Goal: Information Seeking & Learning: Find specific page/section

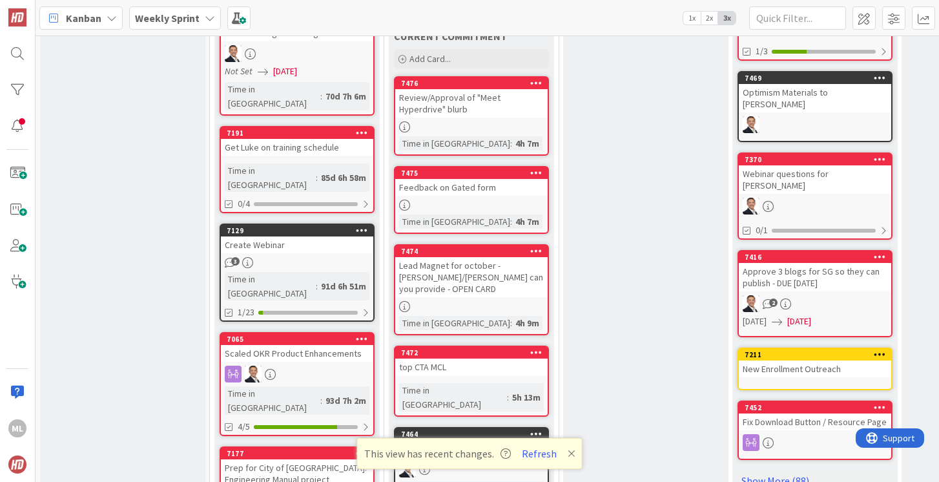
scroll to position [442, 0]
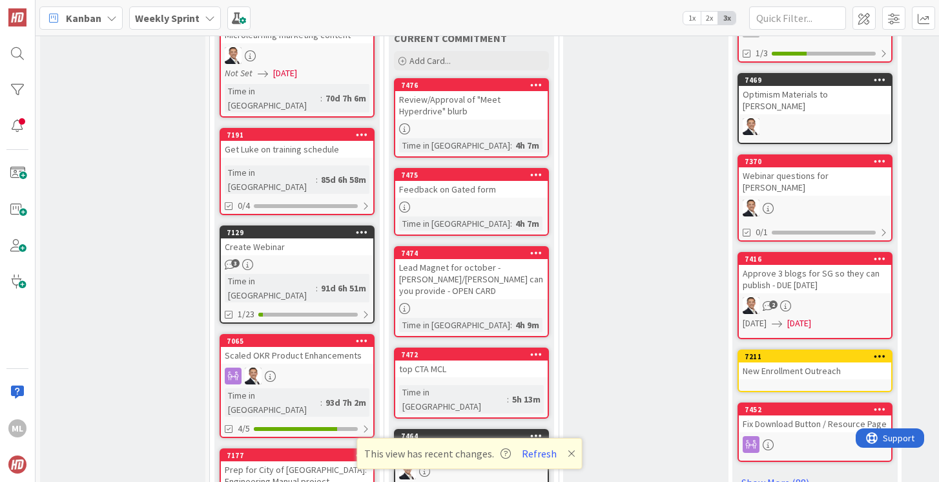
click at [453, 263] on div "Lead Magnet for october - [PERSON_NAME]/[PERSON_NAME] can you provide - OPEN CA…" at bounding box center [471, 279] width 152 height 40
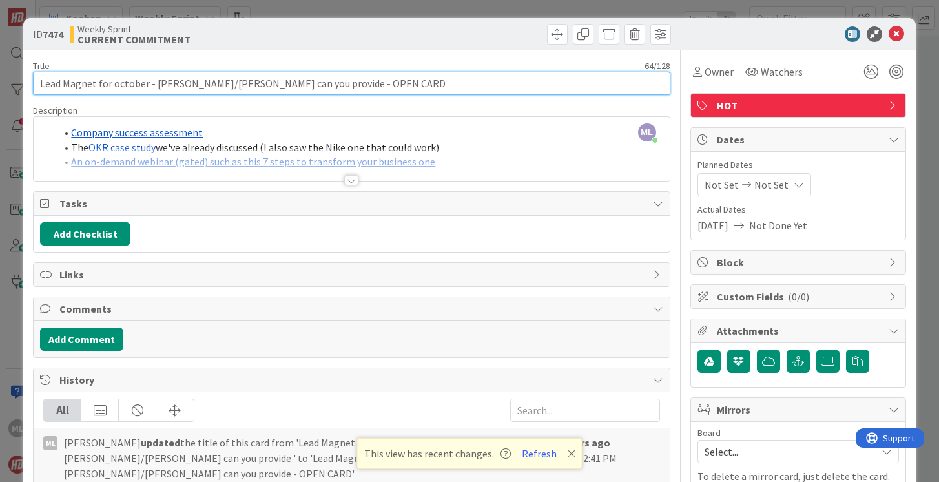
click at [273, 85] on input "Lead Magnet for october - [PERSON_NAME]/[PERSON_NAME] can you provide - OPEN CA…" at bounding box center [351, 83] width 637 height 23
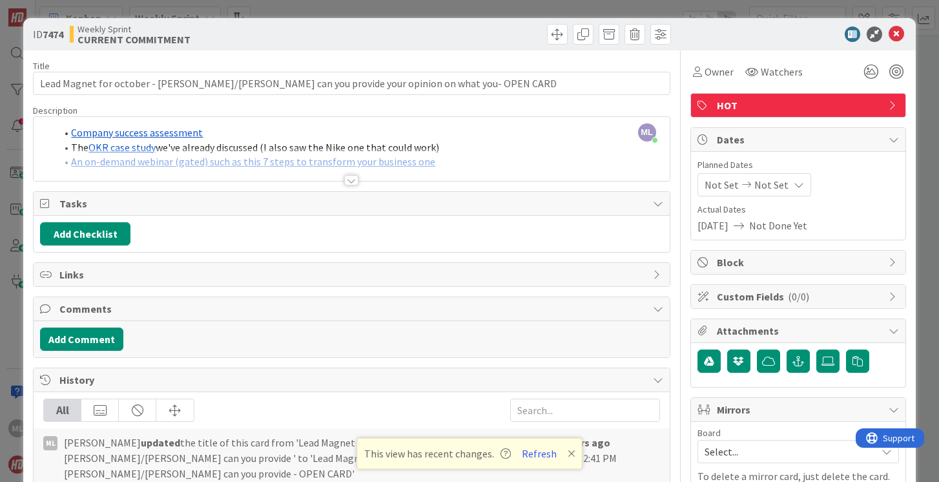
click at [353, 182] on div at bounding box center [351, 180] width 14 height 10
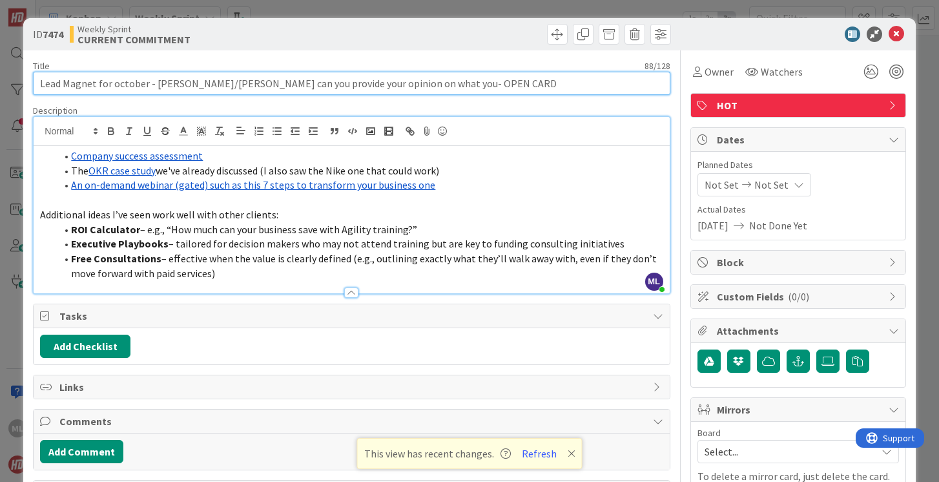
drag, startPoint x: 383, startPoint y: 86, endPoint x: 330, endPoint y: 85, distance: 53.0
click at [329, 85] on input "Lead Magnet for october - [PERSON_NAME]/[PERSON_NAME] can you provide your opin…" at bounding box center [351, 83] width 637 height 23
type input "Lead Magnet for october - [PERSON_NAME]/[PERSON_NAME] can you provide your opin…"
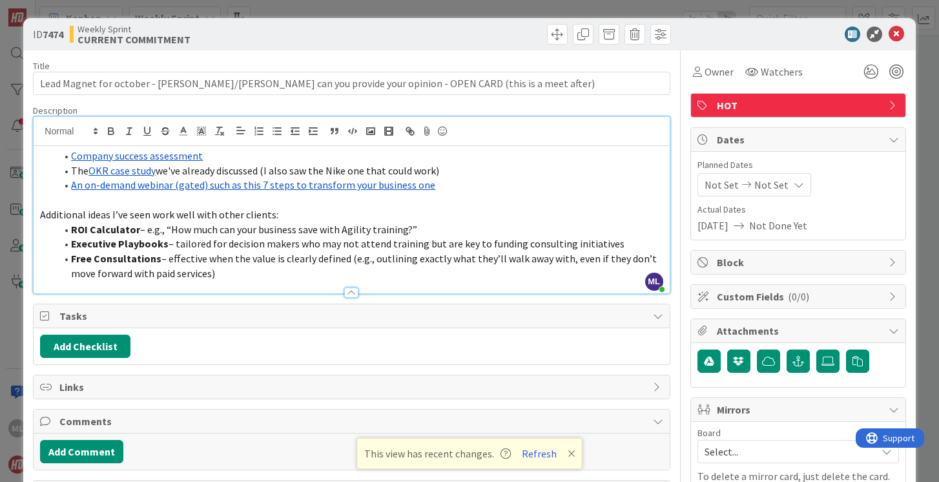
click at [447, 169] on li "The OKR case study we've already discussed (I also saw the Nike one that could …" at bounding box center [359, 170] width 607 height 15
click at [176, 156] on link "Company success assessment" at bounding box center [137, 155] width 132 height 13
click at [142, 179] on link "[URL][DOMAIN_NAME]" at bounding box center [103, 180] width 88 height 17
click at [282, 259] on span "– effective when the value is clearly defined (e.g., outlining exactly what the…" at bounding box center [365, 266] width 588 height 28
click at [238, 186] on link "An on-demand webinar (gated) such as this 7 steps to transform your business one" at bounding box center [253, 184] width 364 height 13
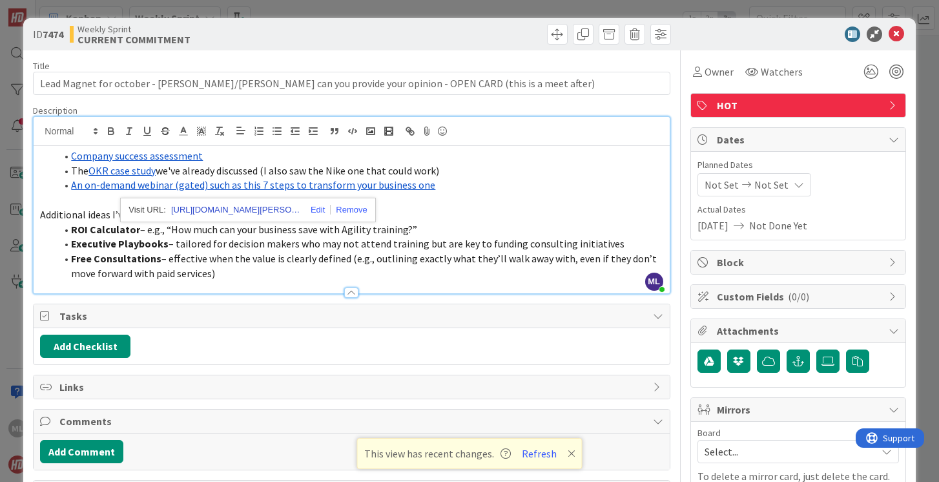
click at [236, 210] on link "[URL][DOMAIN_NAME][PERSON_NAME]" at bounding box center [235, 209] width 129 height 17
click at [50, 155] on ol "Company success assessment The OKR case study we've already discussed (I also s…" at bounding box center [351, 171] width 622 height 44
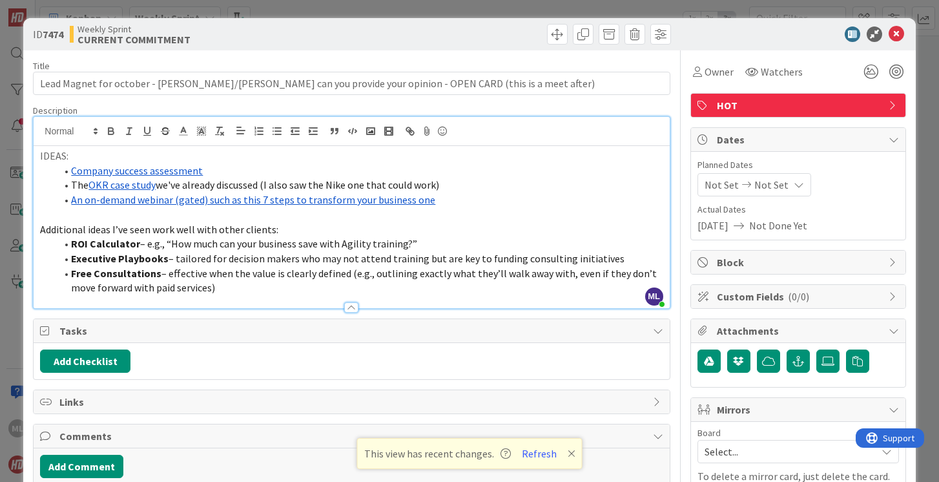
click at [127, 229] on span "Additional ideas I’ve seen work well with other clients:" at bounding box center [159, 229] width 238 height 13
click at [896, 33] on icon at bounding box center [895, 33] width 15 height 15
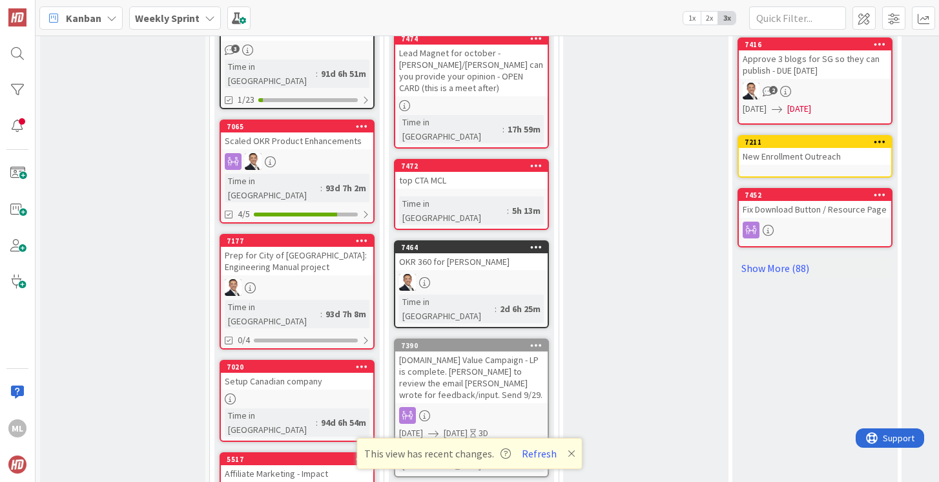
scroll to position [660, 0]
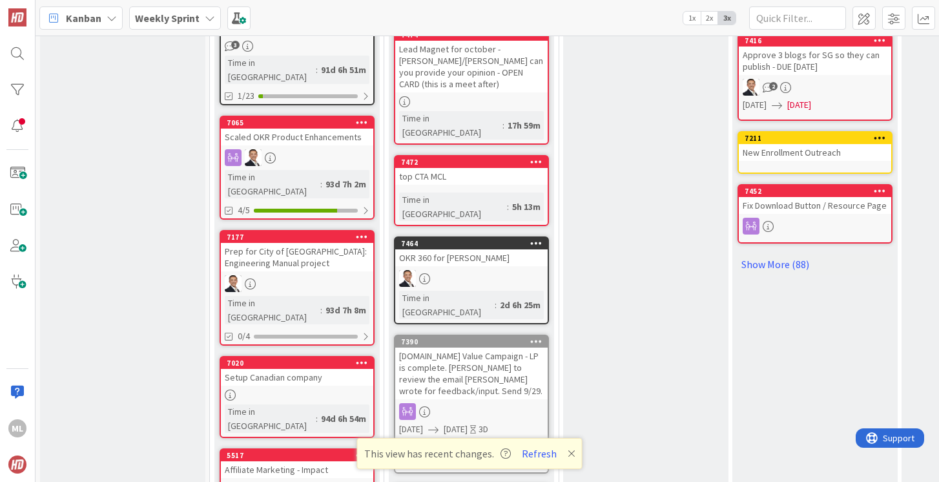
click at [460, 347] on div "[DOMAIN_NAME] Value Campaign - LP is complete. [PERSON_NAME] to review the emai…" at bounding box center [471, 373] width 152 height 52
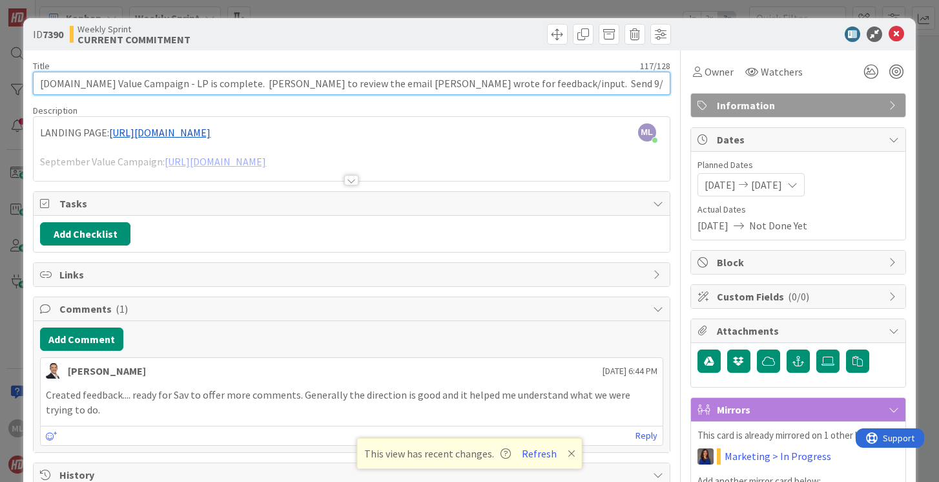
drag, startPoint x: 498, startPoint y: 81, endPoint x: 584, endPoint y: 81, distance: 85.9
click at [584, 83] on input "[DOMAIN_NAME] Value Campaign - LP is complete. [PERSON_NAME] to review the emai…" at bounding box center [351, 83] width 637 height 23
type input "[DOMAIN_NAME] Value Campaign - LP is complete. [PERSON_NAME] to review the emai…"
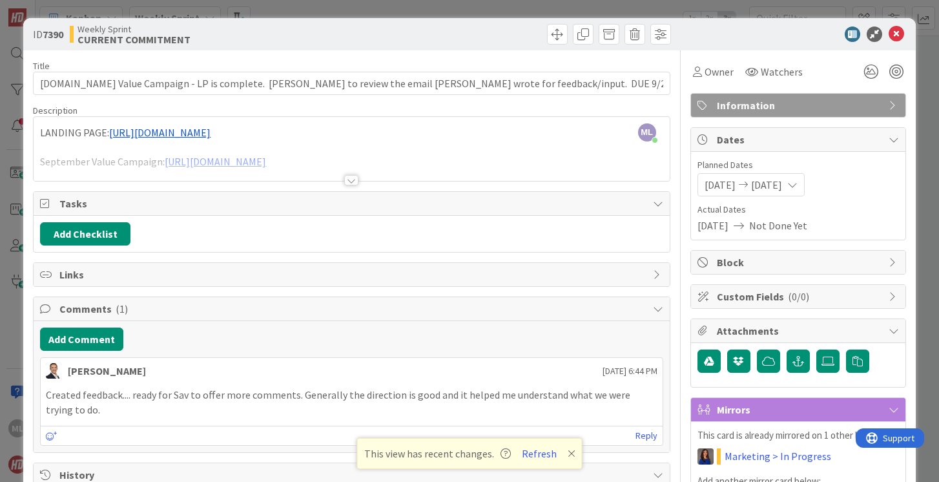
click at [806, 225] on span "Not Done Yet" at bounding box center [778, 225] width 58 height 15
click at [797, 183] on icon at bounding box center [792, 184] width 10 height 10
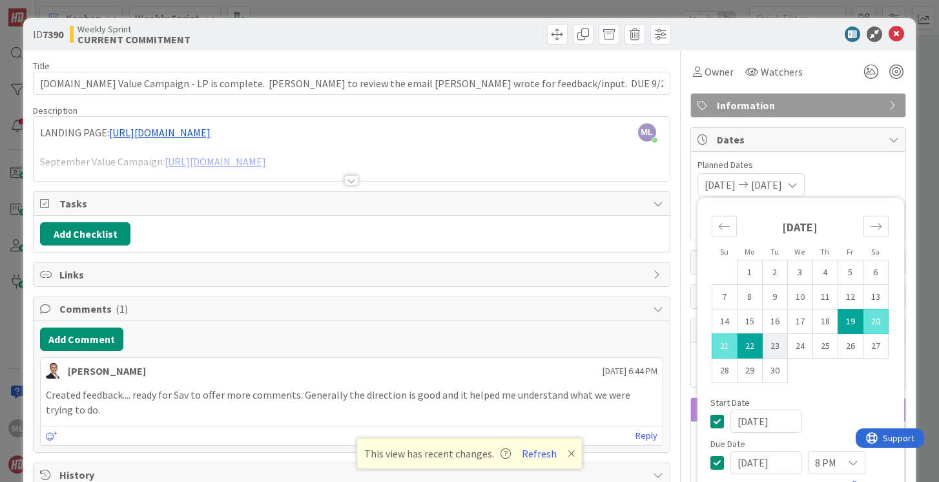
click at [775, 344] on td "23" at bounding box center [774, 346] width 25 height 25
type input "[DATE]"
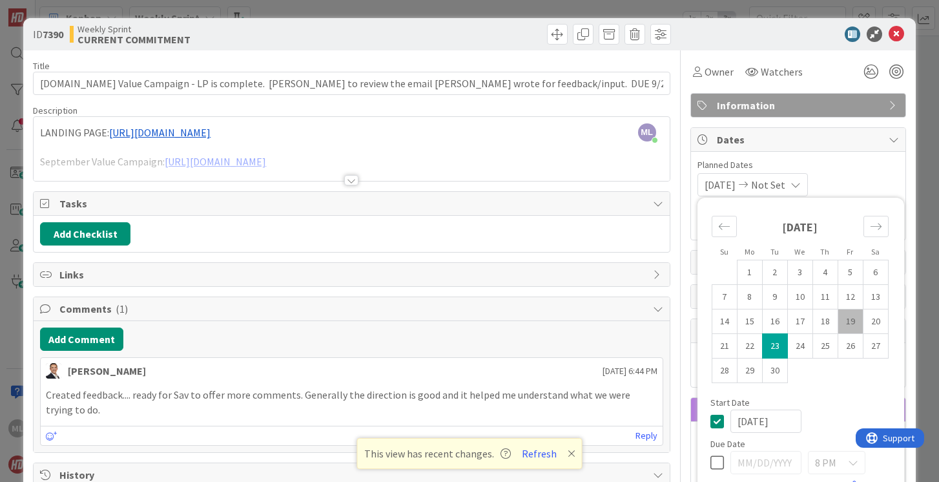
click at [855, 316] on td "19" at bounding box center [849, 321] width 25 height 25
type input "[DATE]"
click at [781, 343] on td "23" at bounding box center [774, 346] width 25 height 25
type input "[DATE]"
click at [866, 165] on span "Planned Dates" at bounding box center [797, 165] width 201 height 14
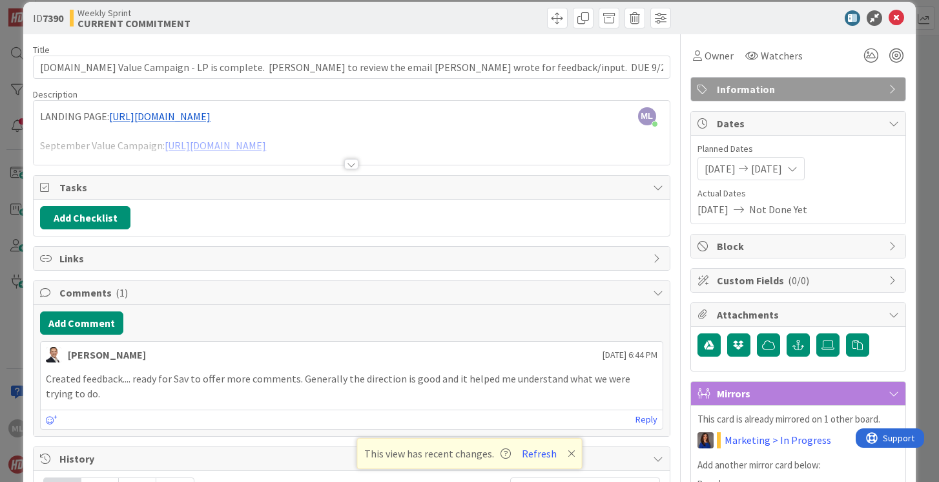
scroll to position [18, 0]
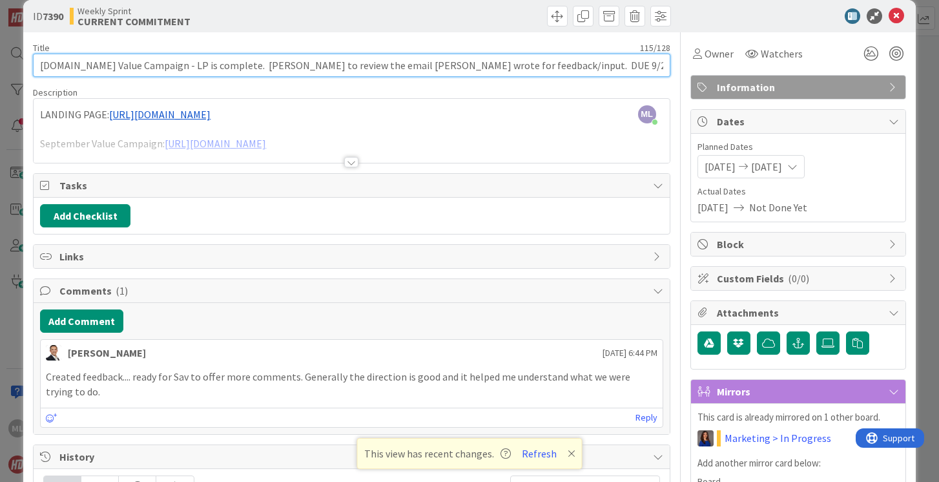
click at [540, 68] on input "[DOMAIN_NAME] Value Campaign - LP is complete. [PERSON_NAME] to review the emai…" at bounding box center [351, 65] width 637 height 23
type input "[DOMAIN_NAME] Value Campaign - LP is complete. [PERSON_NAME] to review the emai…"
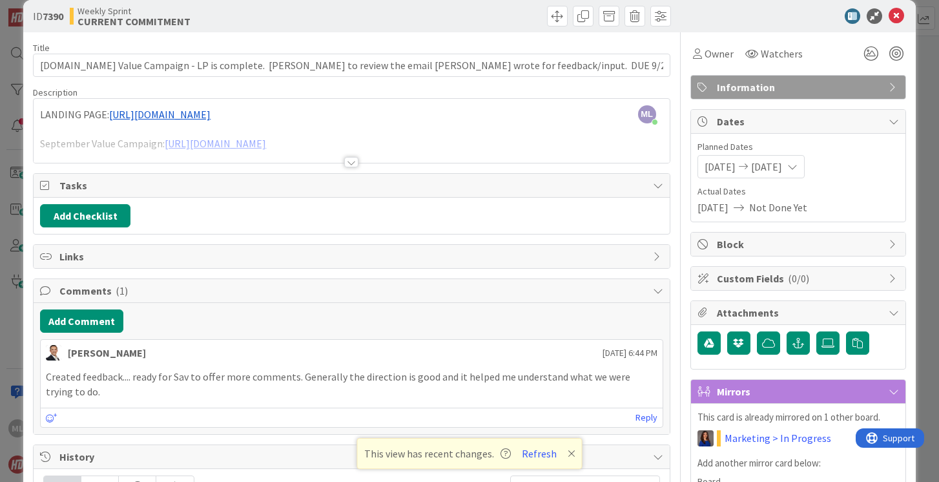
click at [132, 145] on div at bounding box center [351, 146] width 635 height 33
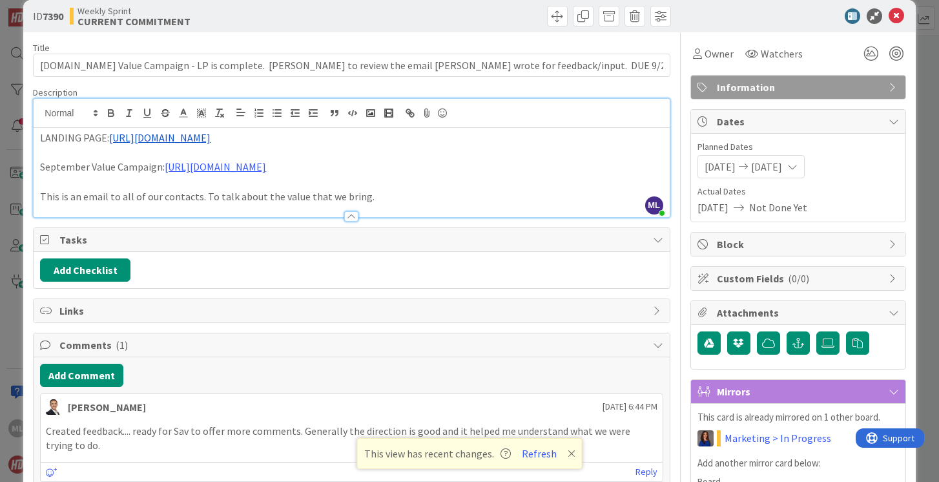
click at [41, 167] on p "September Value Campaign: [URL][DOMAIN_NAME]" at bounding box center [351, 166] width 622 height 15
drag, startPoint x: 40, startPoint y: 137, endPoint x: 395, endPoint y: 142, distance: 354.5
click at [395, 142] on p "LANDING PAGE: [URL][DOMAIN_NAME]" at bounding box center [351, 137] width 622 height 15
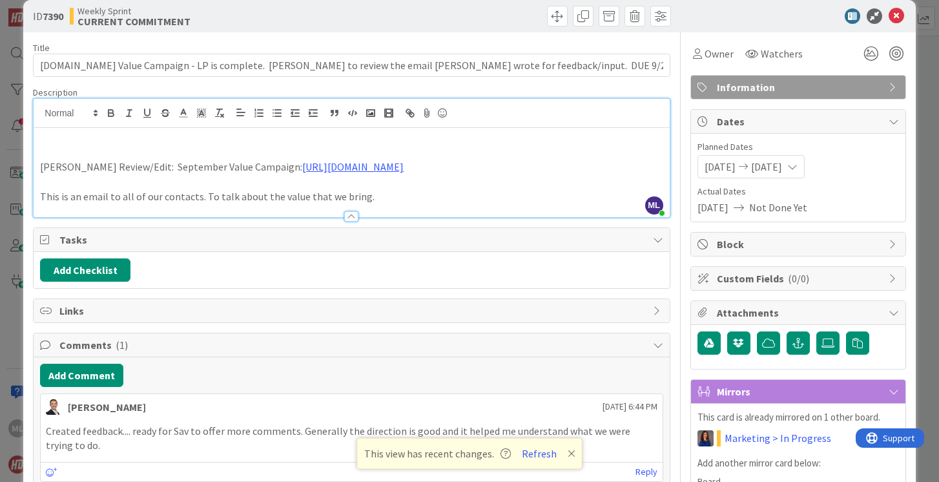
click at [308, 174] on p "[PERSON_NAME] Review/Edit: September Value Campaign: [URL][DOMAIN_NAME]" at bounding box center [351, 166] width 622 height 15
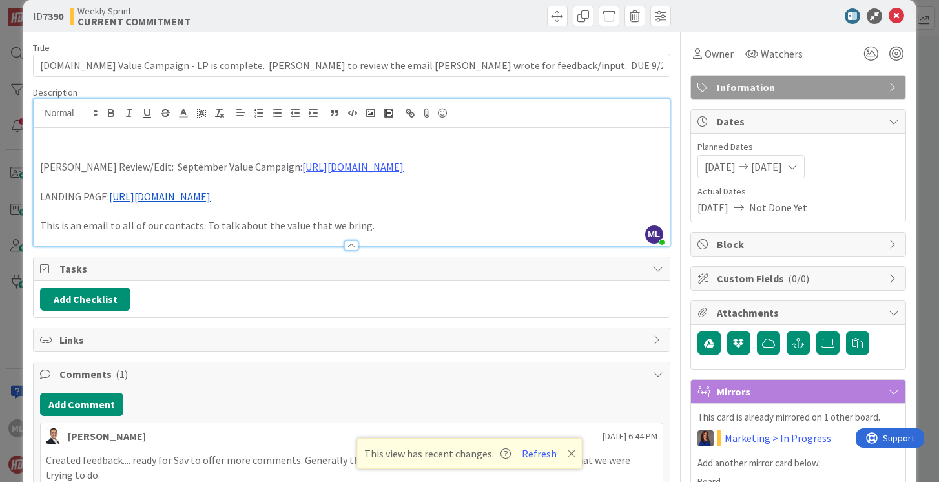
click at [39, 164] on div "[PERSON_NAME] Review/Edit: September Value Campaign: [URL][DOMAIN_NAME] LANDING…" at bounding box center [351, 187] width 635 height 118
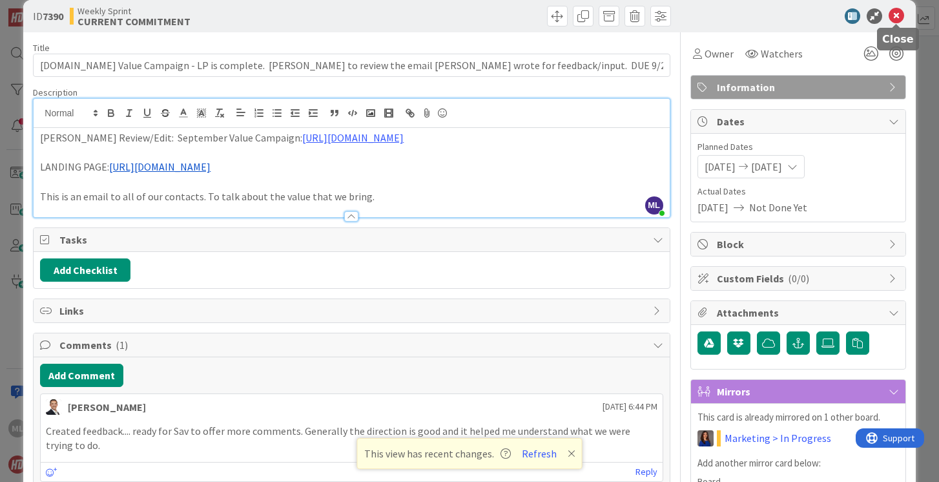
click at [897, 17] on icon at bounding box center [895, 15] width 15 height 15
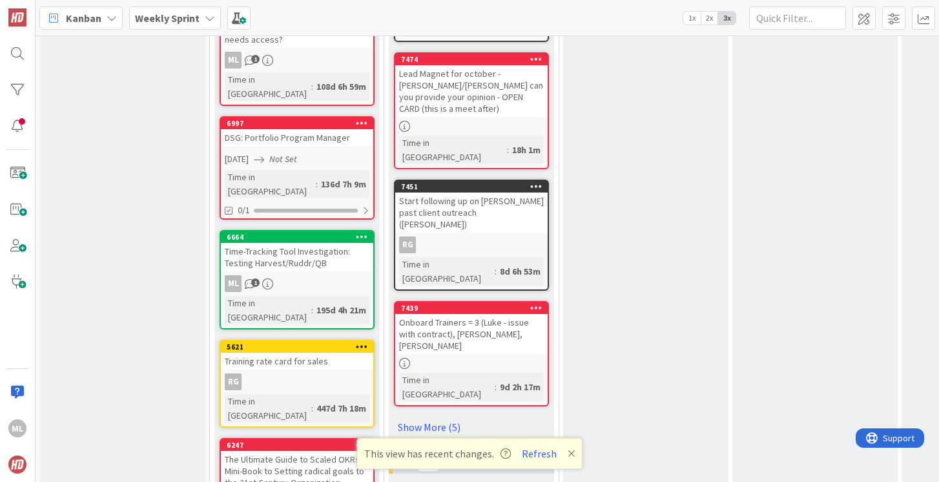
scroll to position [1214, 0]
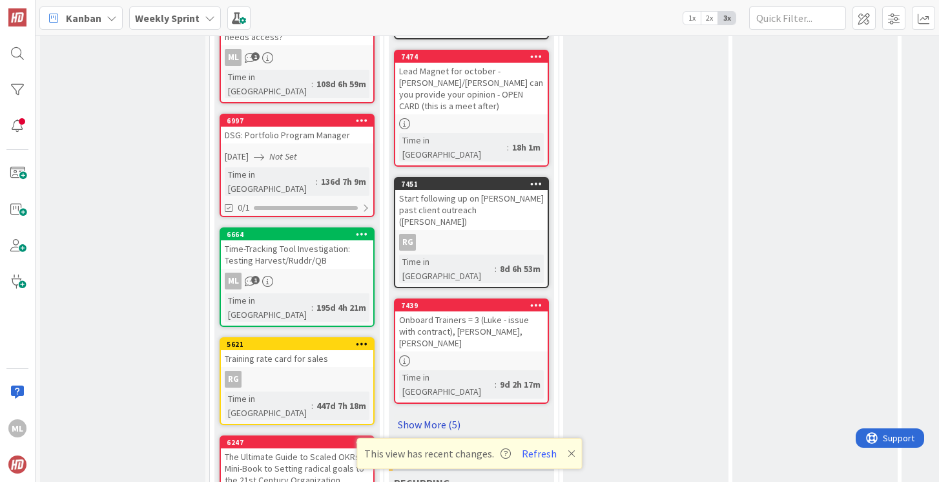
click at [432, 414] on link "Show More (5)" at bounding box center [471, 424] width 155 height 21
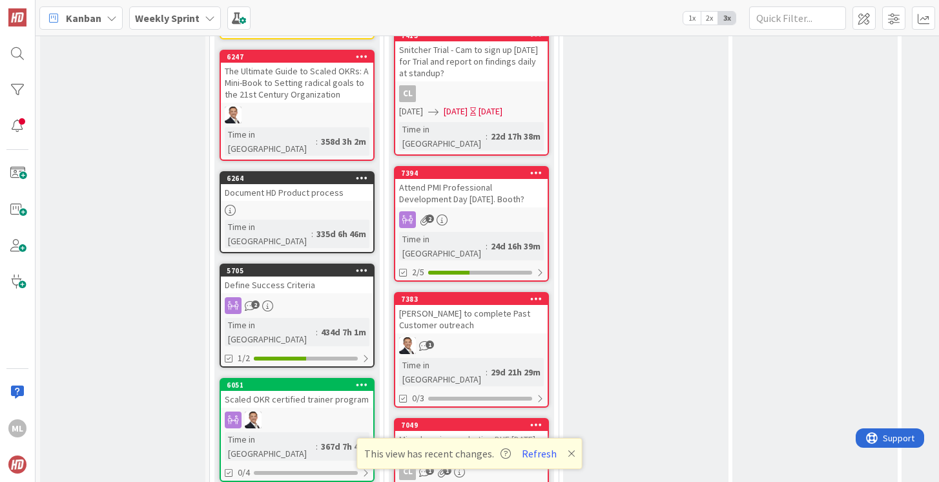
scroll to position [1602, 0]
